Goal: Find specific page/section: Find specific page/section

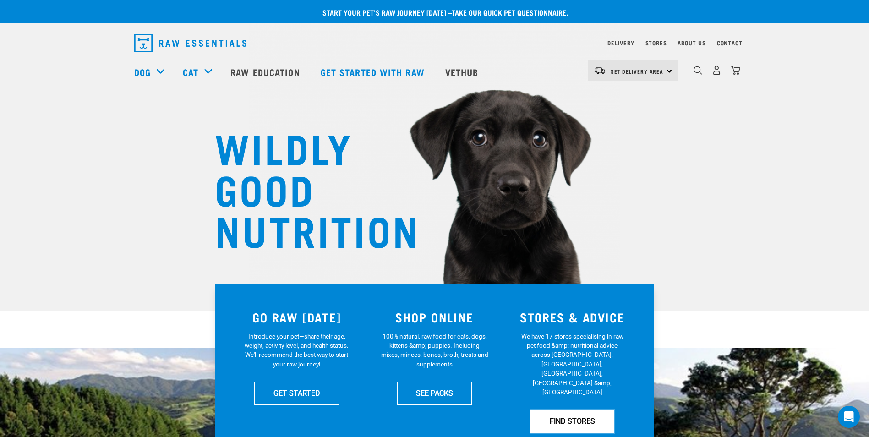
click at [557, 410] on link "FIND STORES" at bounding box center [573, 421] width 84 height 23
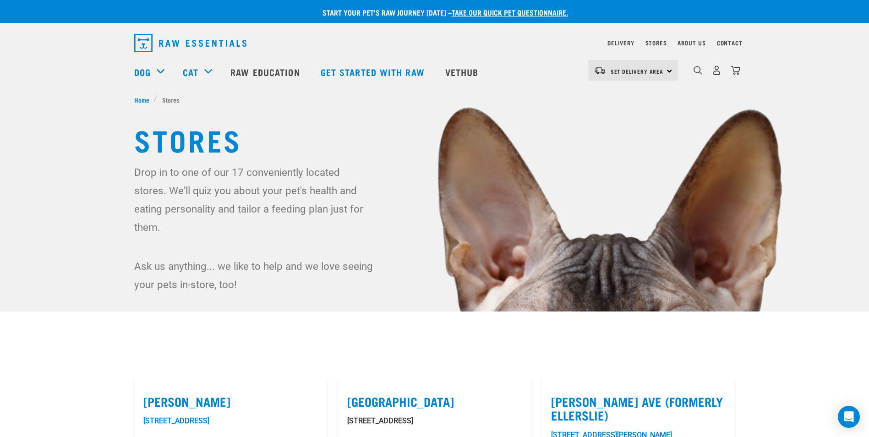
click at [190, 45] on img "dropdown navigation" at bounding box center [190, 43] width 112 height 18
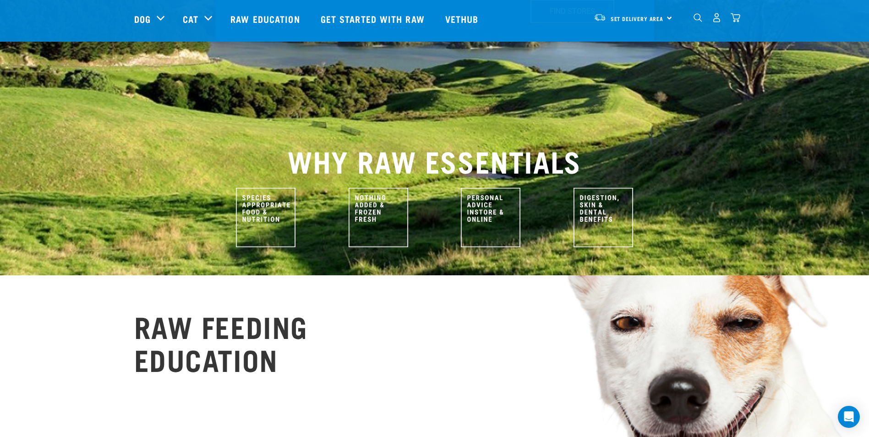
scroll to position [205, 0]
